Goal: Check status: Check status

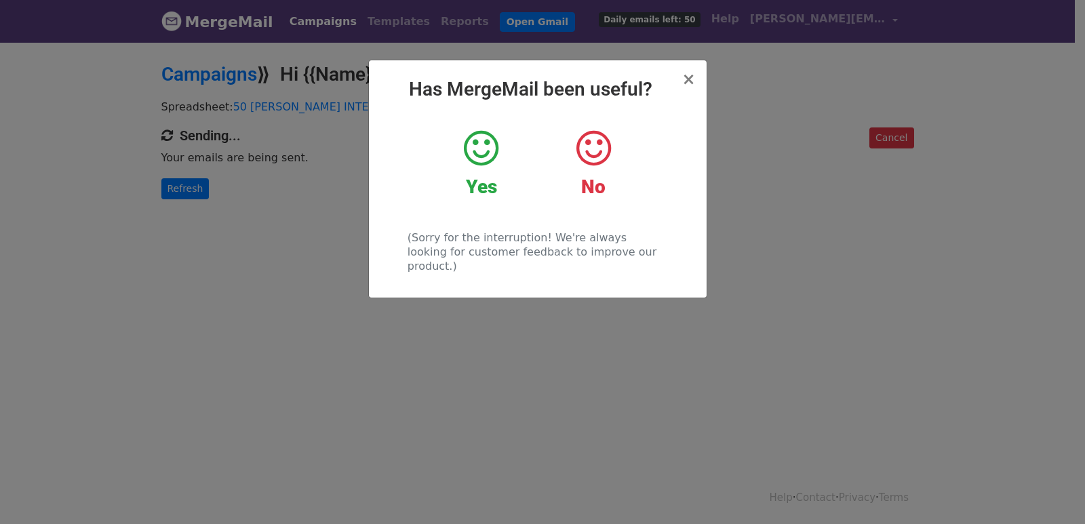
click at [195, 189] on div "× Has MergeMail been useful? Yes No (Sorry for the interruption! We're always l…" at bounding box center [542, 283] width 1085 height 484
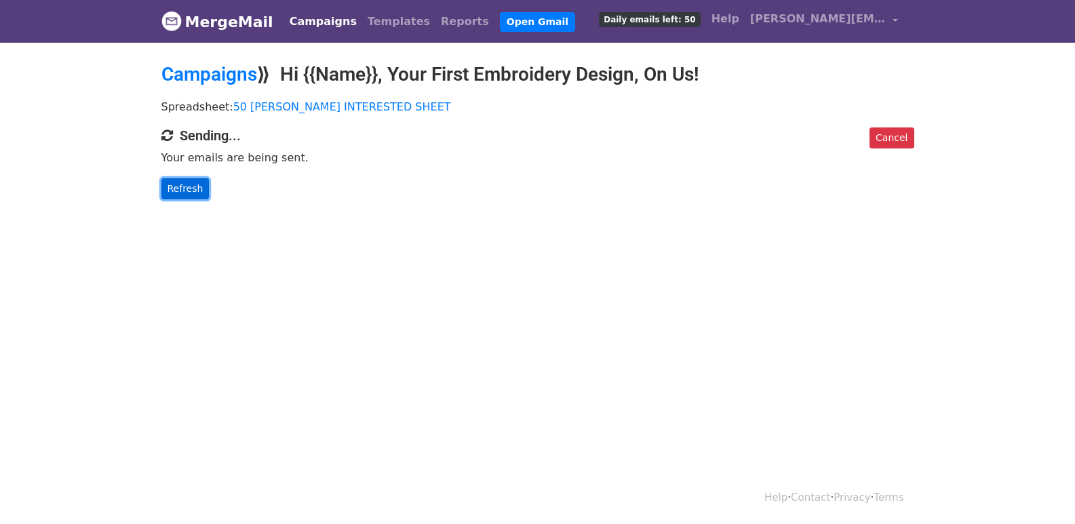
click at [195, 188] on link "Refresh" at bounding box center [185, 188] width 48 height 21
click at [187, 192] on link "Refresh" at bounding box center [185, 188] width 48 height 21
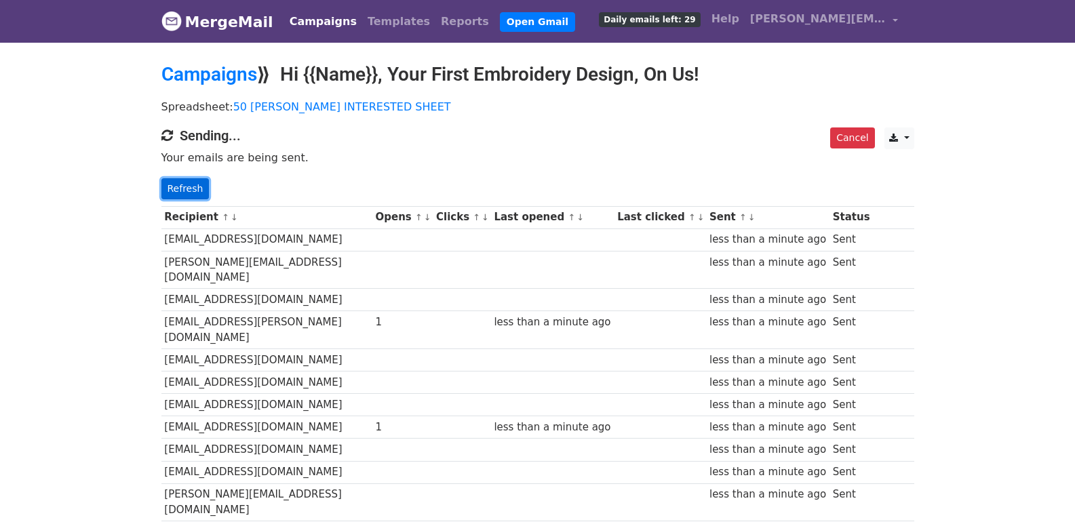
click at [175, 191] on link "Refresh" at bounding box center [185, 188] width 48 height 21
click at [190, 189] on link "Refresh" at bounding box center [185, 188] width 48 height 21
click at [184, 178] on link "Refresh" at bounding box center [185, 188] width 48 height 21
click at [190, 182] on link "Refresh" at bounding box center [185, 188] width 48 height 21
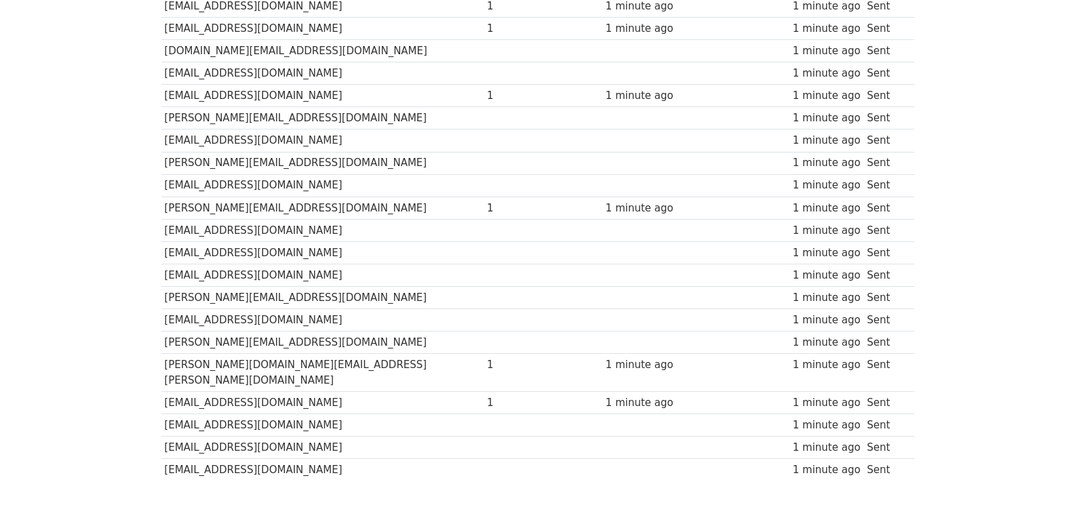
scroll to position [944, 0]
